Goal: Task Accomplishment & Management: Manage account settings

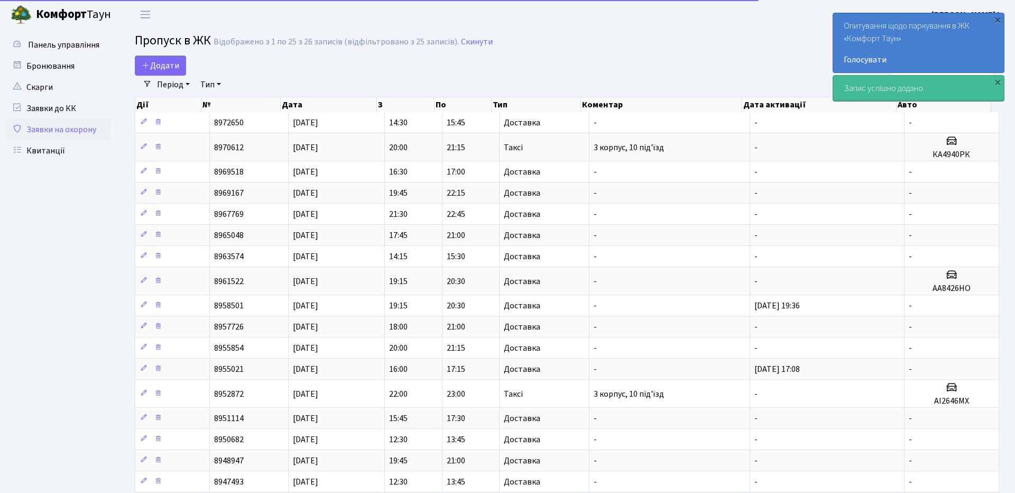
select select "25"
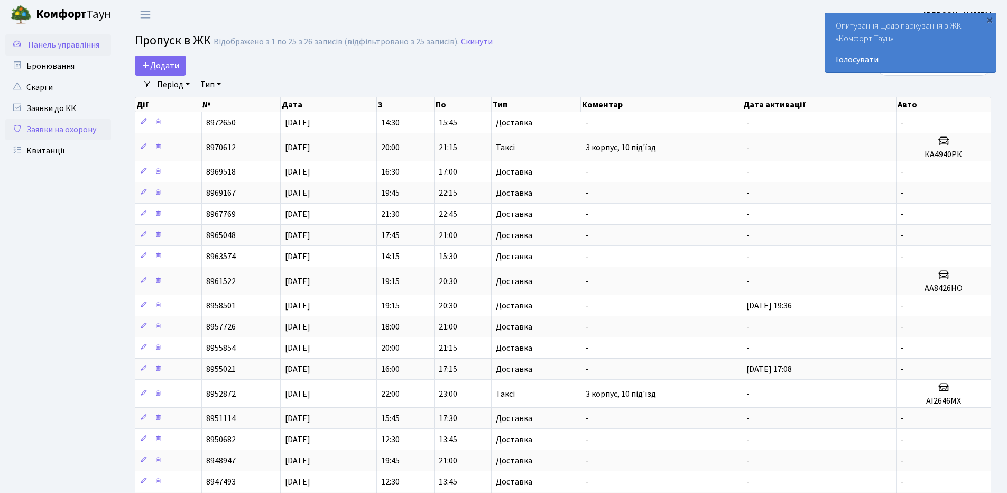
click at [71, 49] on span "Панель управління" at bounding box center [63, 45] width 71 height 12
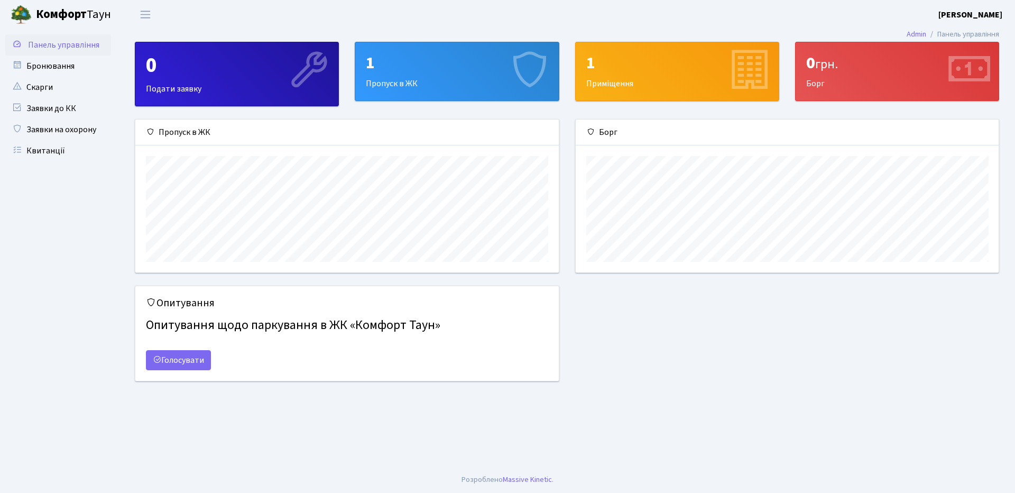
scroll to position [153, 423]
click at [68, 152] on link "Квитанції" at bounding box center [58, 150] width 106 height 21
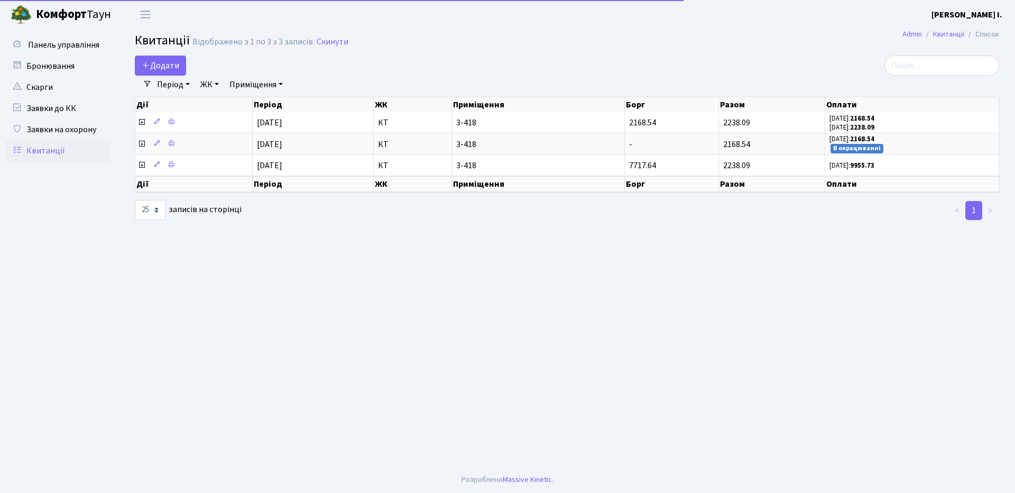
select select "25"
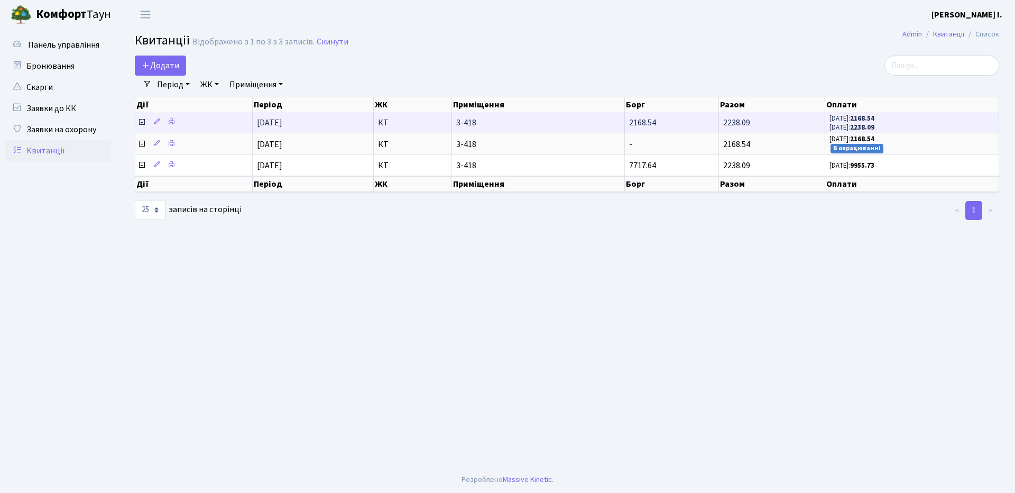
click at [816, 127] on td "2238.09" at bounding box center [772, 122] width 106 height 21
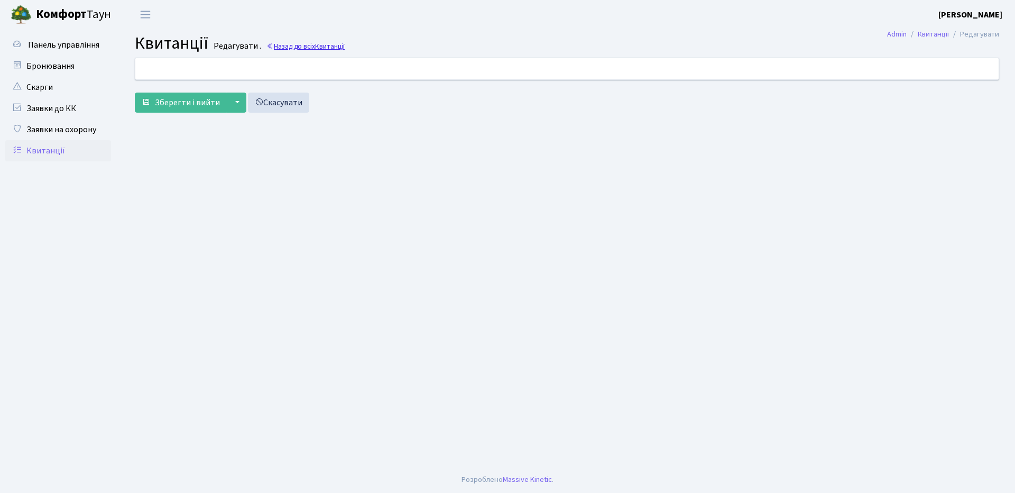
click at [298, 44] on link "Назад до всіх Квитанції" at bounding box center [305, 46] width 78 height 10
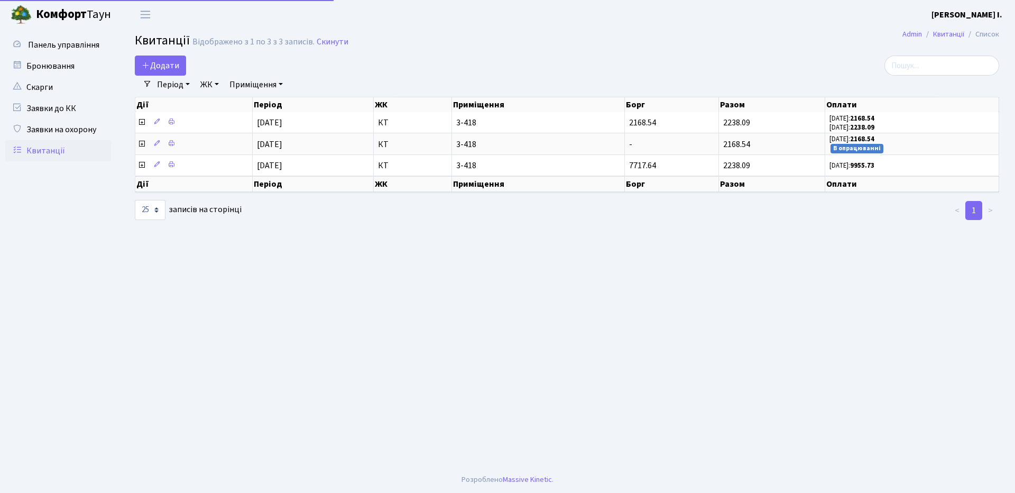
select select "25"
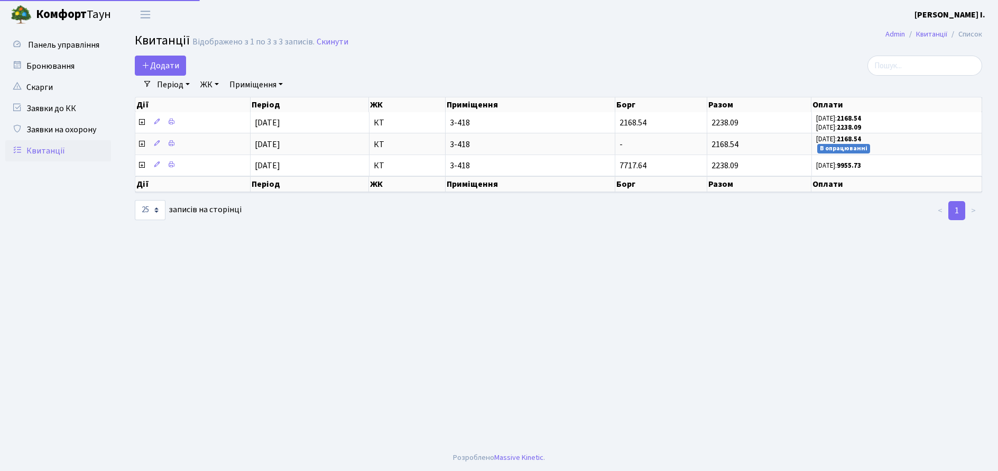
select select "25"
